Goal: Transaction & Acquisition: Purchase product/service

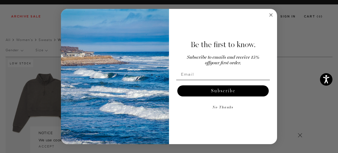
click at [272, 14] on icon "Close dialog" at bounding box center [271, 15] width 3 height 3
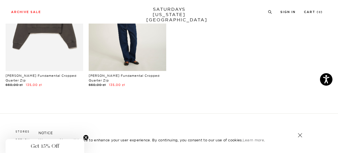
scroll to position [126, 0]
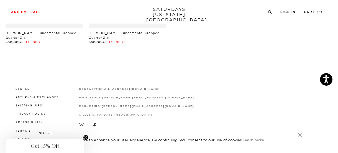
click at [85, 140] on circle "Close teaser" at bounding box center [85, 137] width 5 height 5
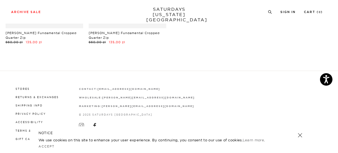
click at [300, 135] on link at bounding box center [300, 135] width 8 height 8
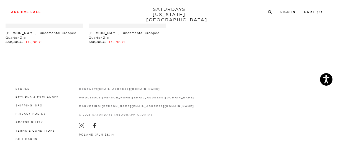
click at [26, 104] on link "Shipping Info" at bounding box center [29, 105] width 27 height 3
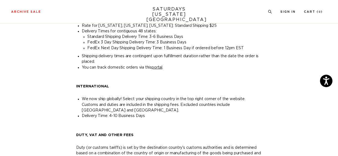
scroll to position [83, 0]
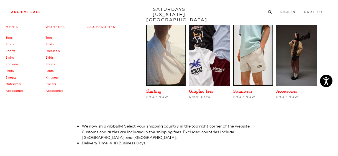
click at [14, 79] on link "Sweats" at bounding box center [11, 78] width 11 height 4
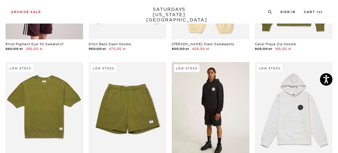
scroll to position [111, 0]
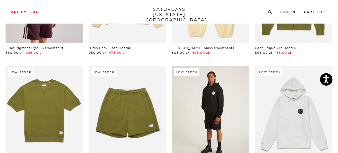
click at [203, 108] on link at bounding box center [211, 114] width 78 height 97
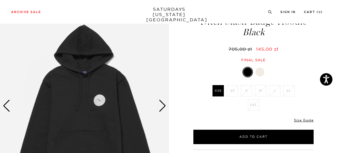
click at [263, 69] on link at bounding box center [259, 71] width 9 height 9
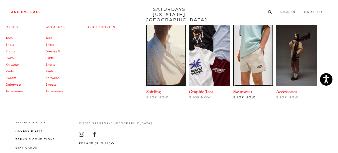
scroll to position [369, 0]
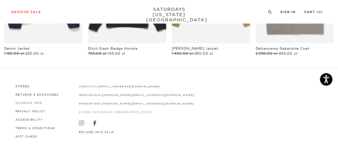
click at [30, 103] on link "Shipping Info" at bounding box center [29, 102] width 27 height 3
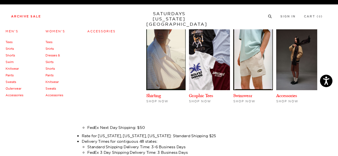
click at [49, 42] on link "Tees" at bounding box center [48, 42] width 7 height 4
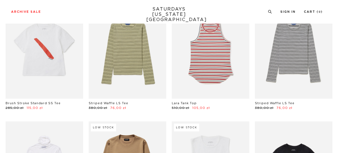
scroll to position [55, 0]
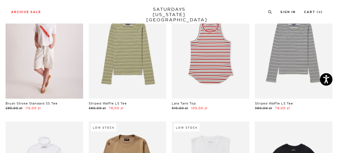
click at [58, 70] on link at bounding box center [45, 50] width 78 height 97
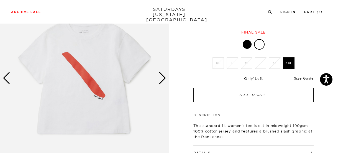
click at [251, 98] on button "Add to Cart" at bounding box center [254, 95] width 120 height 14
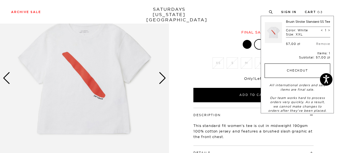
click at [291, 75] on button "Checkout" at bounding box center [298, 70] width 66 height 14
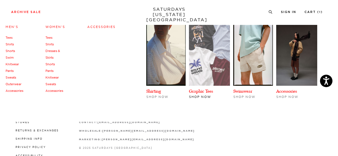
scroll to position [108, 0]
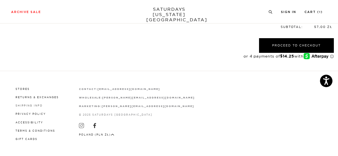
click at [32, 104] on link "Shipping Info" at bounding box center [29, 105] width 27 height 3
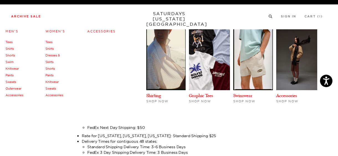
click at [52, 80] on link "Knitwear" at bounding box center [51, 82] width 13 height 4
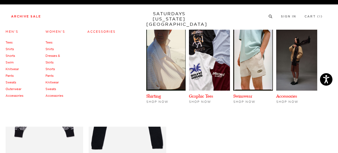
click at [53, 49] on link "Shirts" at bounding box center [49, 49] width 8 height 4
